Goal: Information Seeking & Learning: Learn about a topic

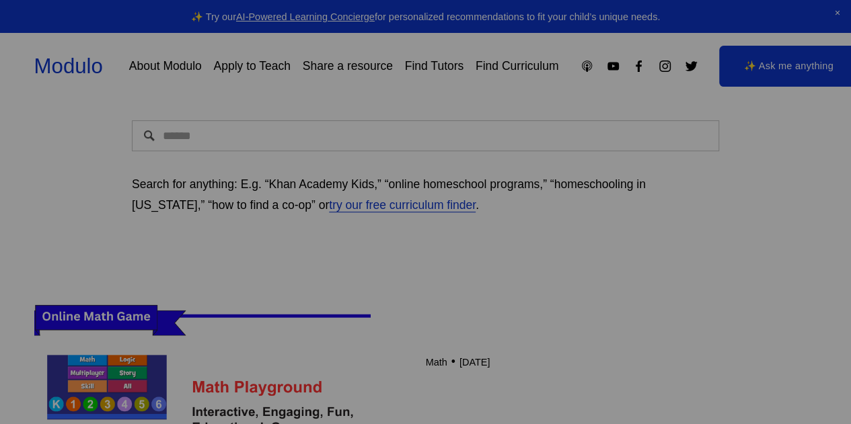
scroll to position [199, 0]
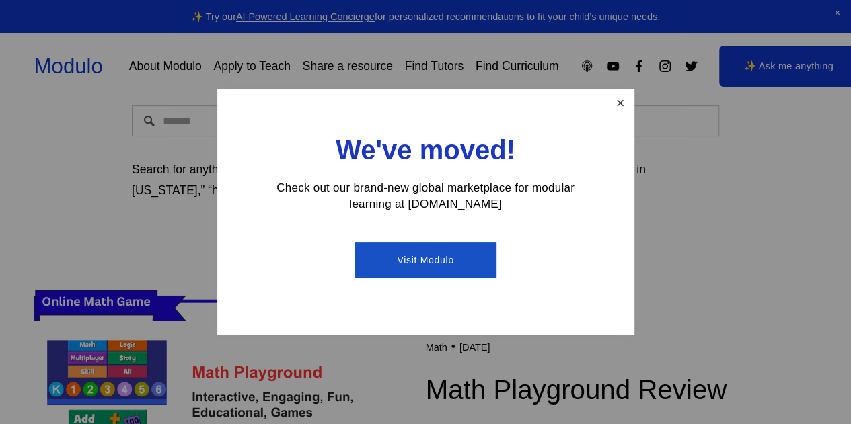
click at [622, 114] on link "Close" at bounding box center [620, 103] width 24 height 24
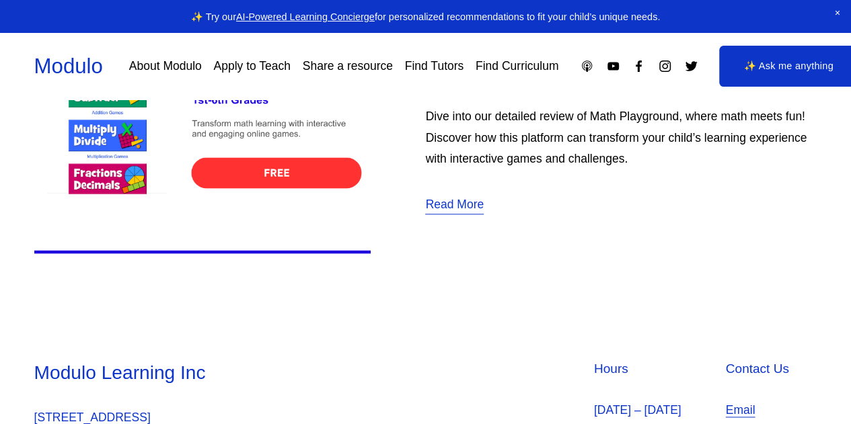
scroll to position [534, 0]
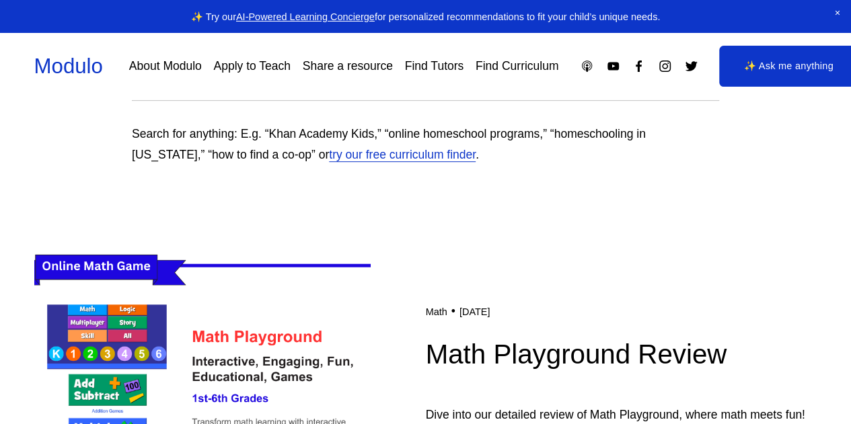
scroll to position [369, 0]
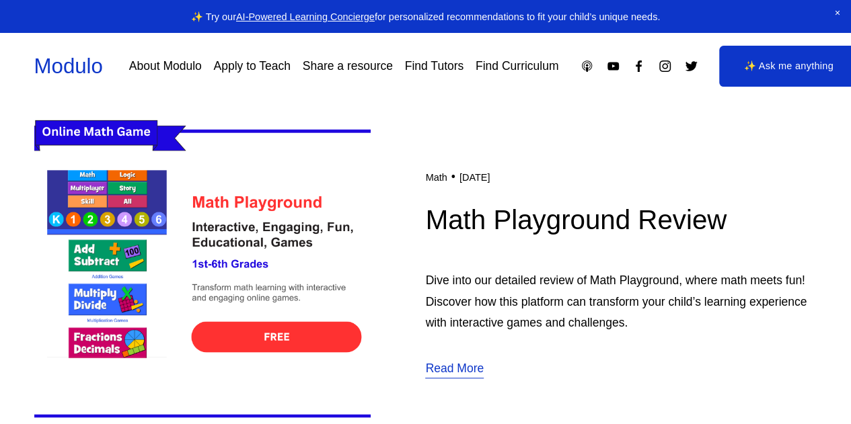
click at [261, 207] on img at bounding box center [202, 273] width 336 height 337
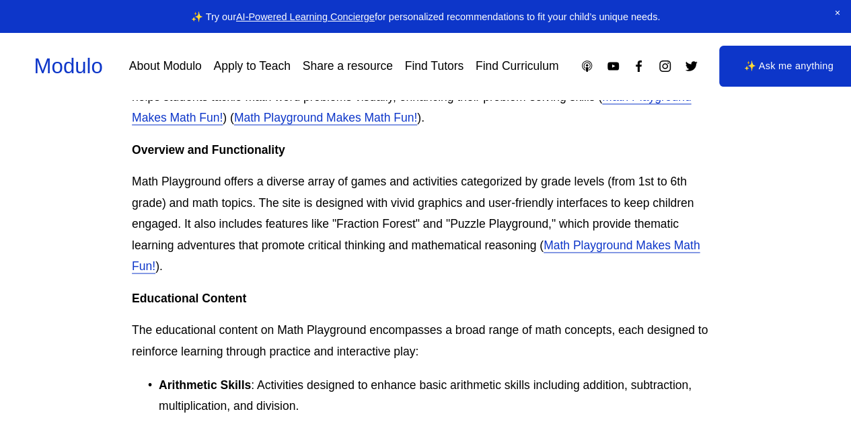
scroll to position [926, 0]
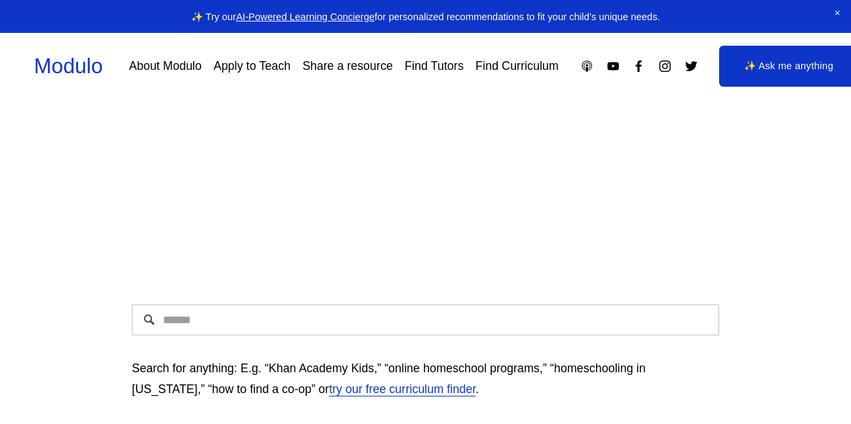
scroll to position [369, 0]
